Goal: Find specific page/section: Find specific page/section

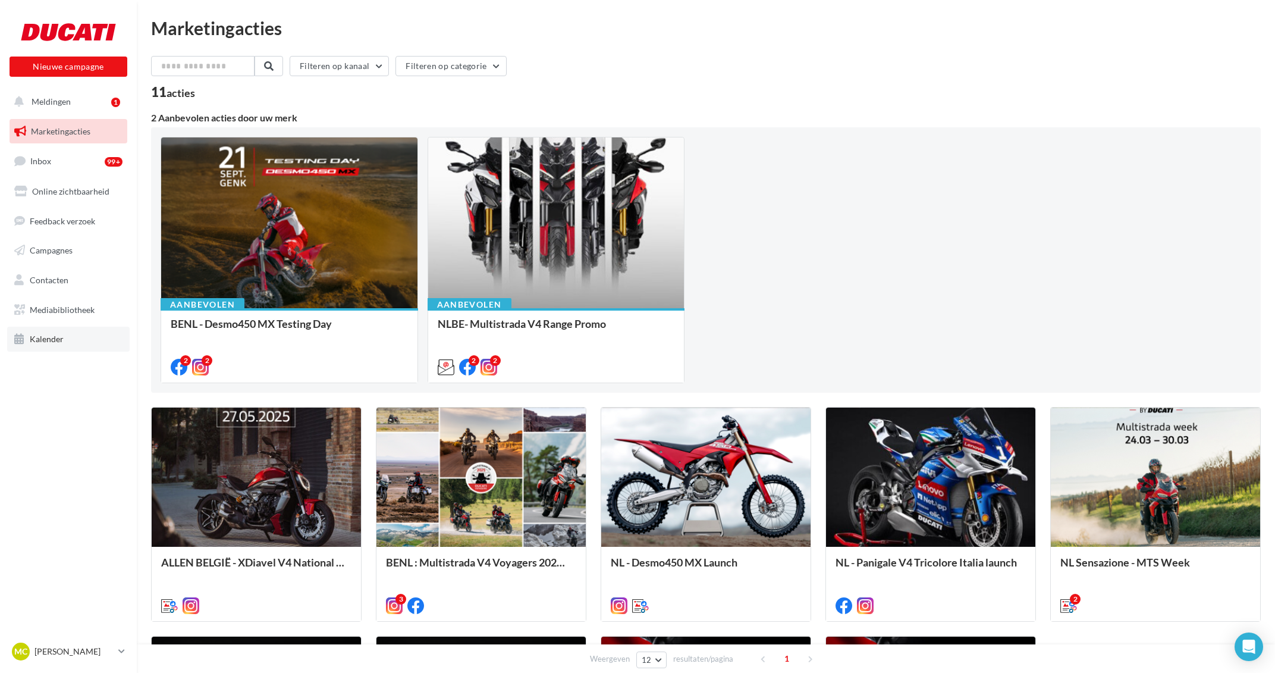
click at [55, 331] on link "Kalender" at bounding box center [68, 339] width 123 height 25
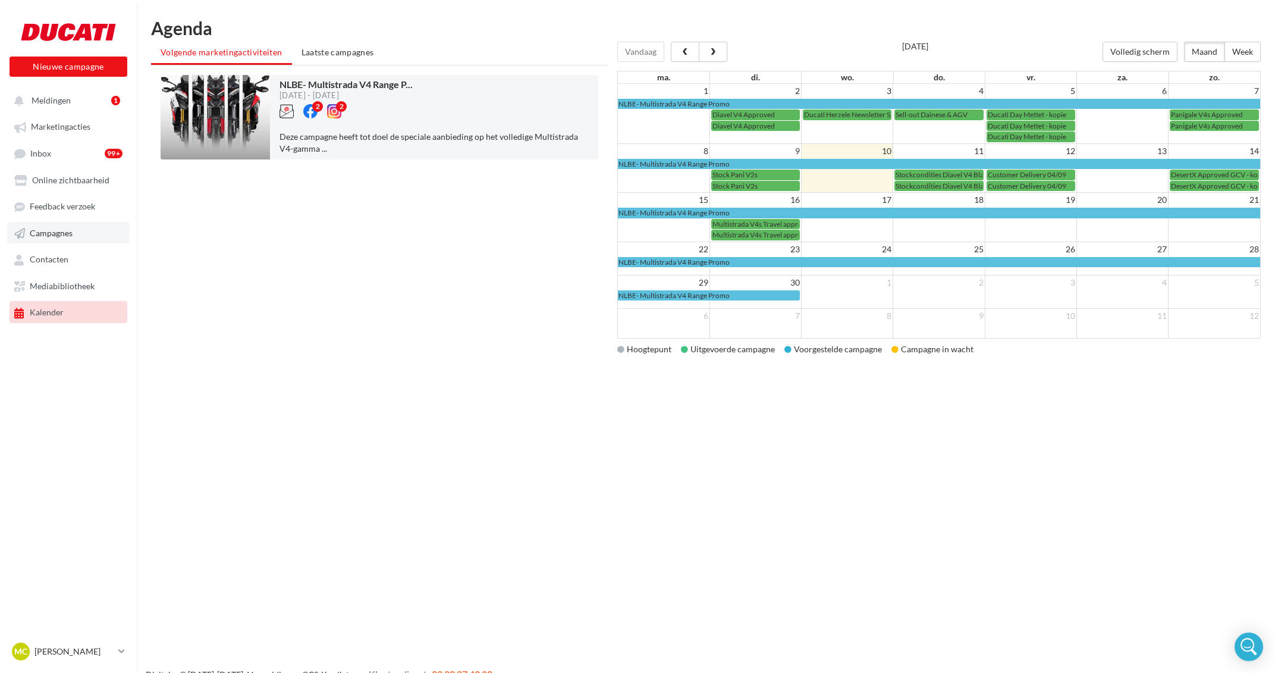
click at [51, 224] on link "Campagnes" at bounding box center [68, 232] width 123 height 21
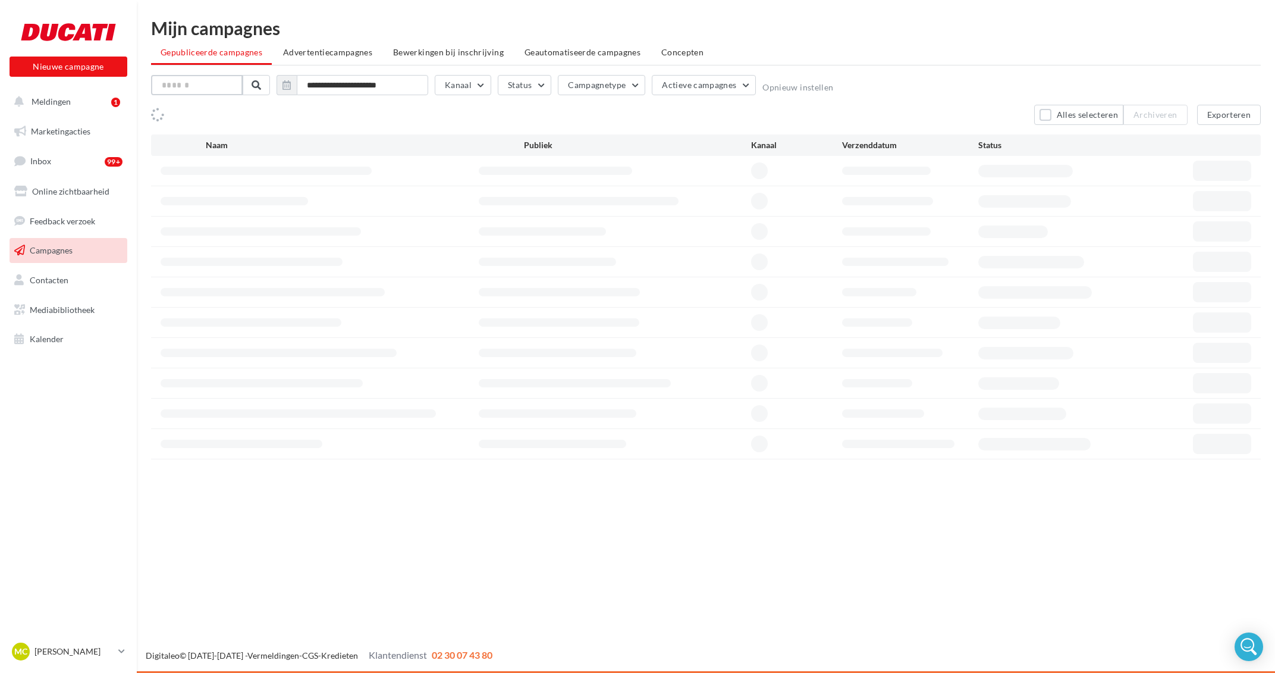
click at [220, 84] on input "text" at bounding box center [197, 85] width 92 height 20
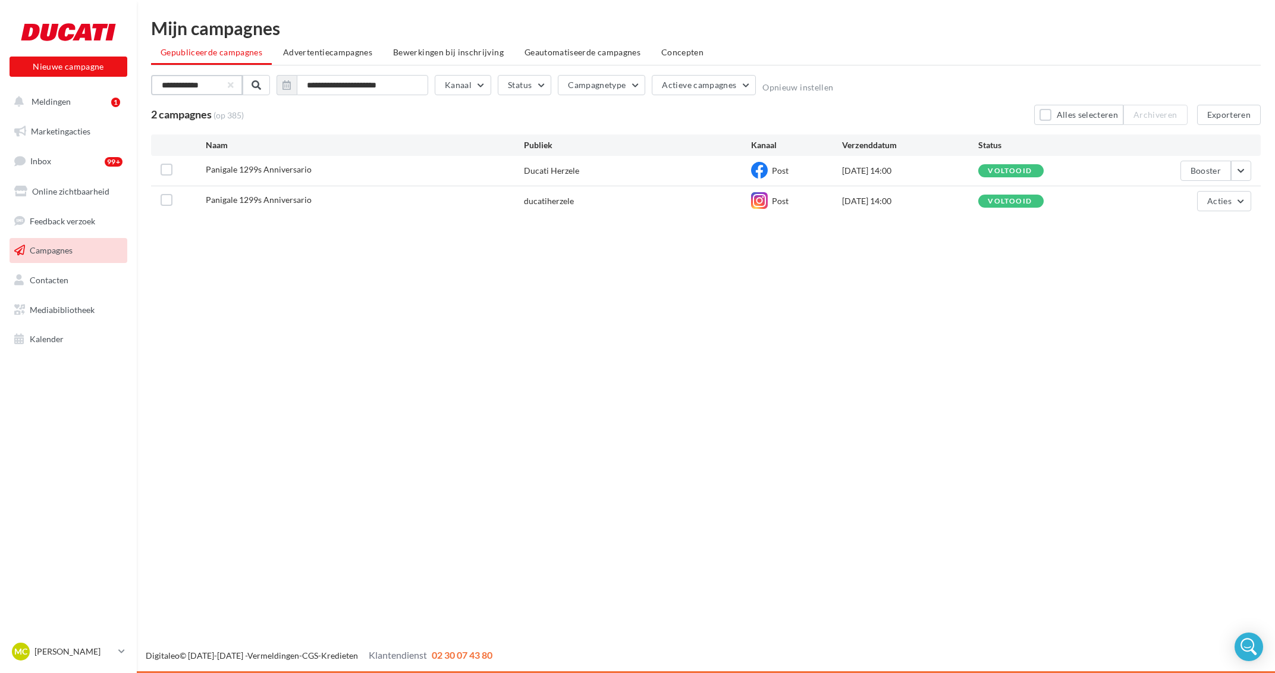
type input "**********"
